Goal: Download file/media

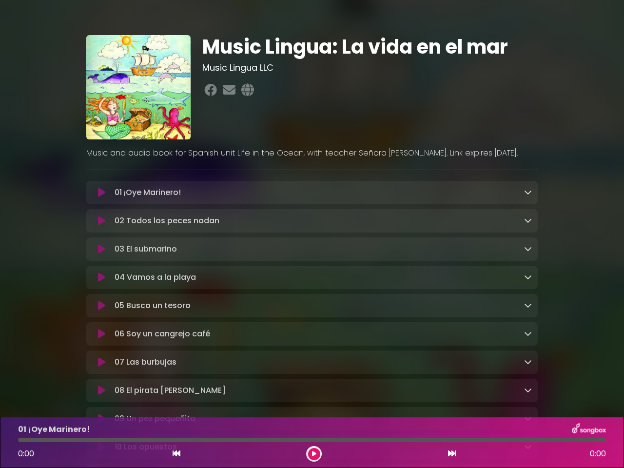
click at [101, 193] on icon at bounding box center [101, 193] width 7 height 10
click at [528, 192] on icon at bounding box center [528, 192] width 8 height 8
click at [0, 0] on p "Metadata" at bounding box center [0, 0] width 0 height 0
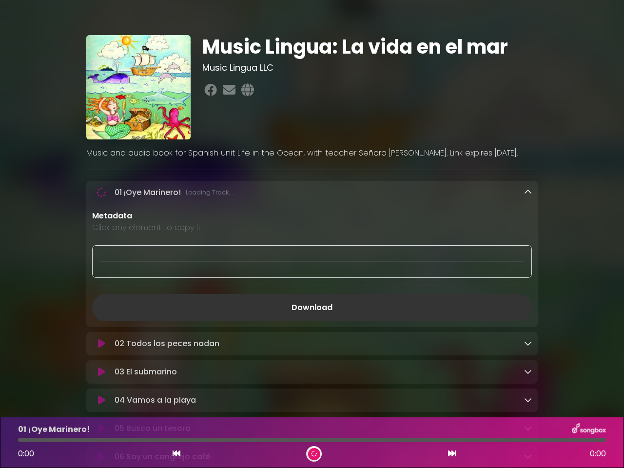
click at [528, 221] on p "Metadata" at bounding box center [311, 216] width 439 height 12
click at [101, 250] on div at bounding box center [311, 261] width 439 height 33
click at [528, 250] on div at bounding box center [311, 261] width 439 height 33
click at [101, 279] on div "Metadata Click any element to copy it Download" at bounding box center [311, 265] width 451 height 111
click at [528, 279] on div "Metadata Click any element to copy it Download" at bounding box center [311, 265] width 451 height 111
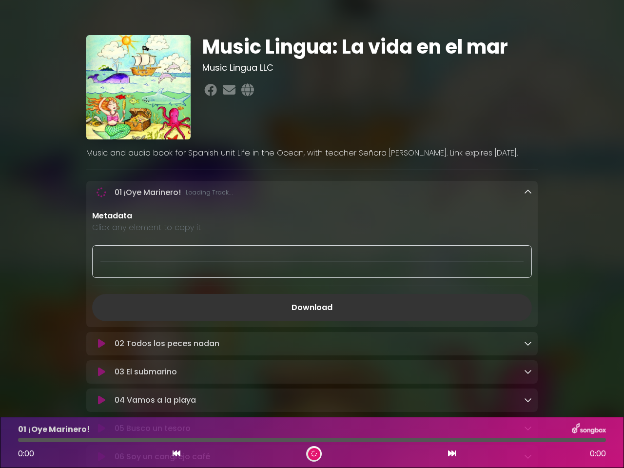
click at [101, 308] on link "Download" at bounding box center [311, 307] width 439 height 27
click at [528, 307] on link "Download" at bounding box center [311, 307] width 439 height 27
